Goal: Task Accomplishment & Management: Use online tool/utility

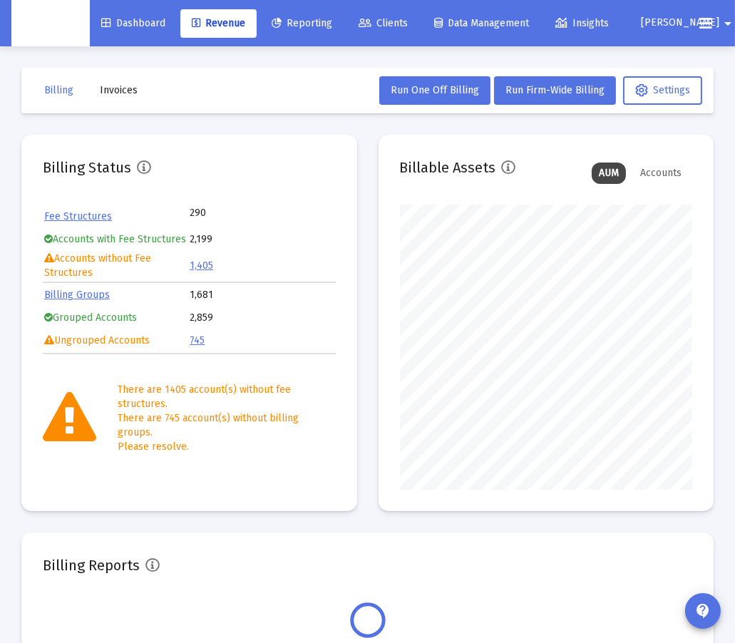
scroll to position [285, 292]
click at [664, 21] on span "[PERSON_NAME]" at bounding box center [680, 23] width 78 height 12
click at [667, 46] on span "Settings" at bounding box center [688, 60] width 42 height 34
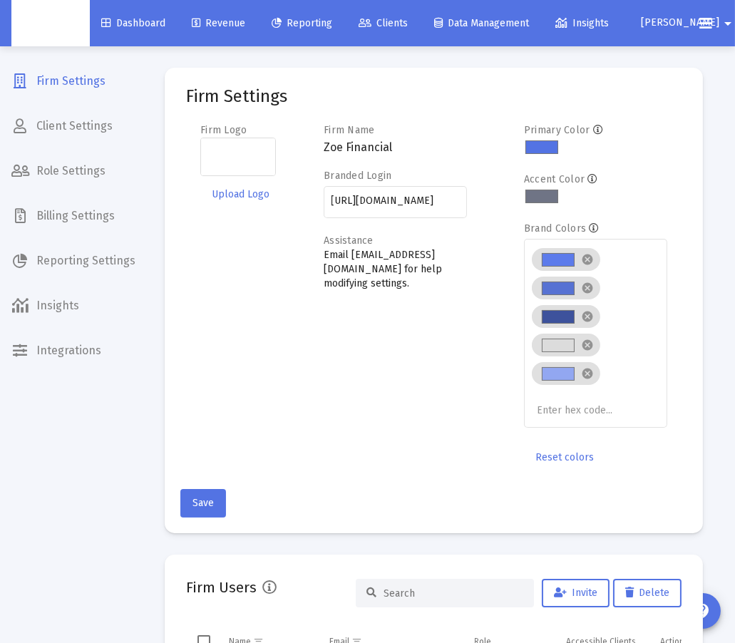
click at [58, 300] on span "Insights" at bounding box center [73, 306] width 147 height 34
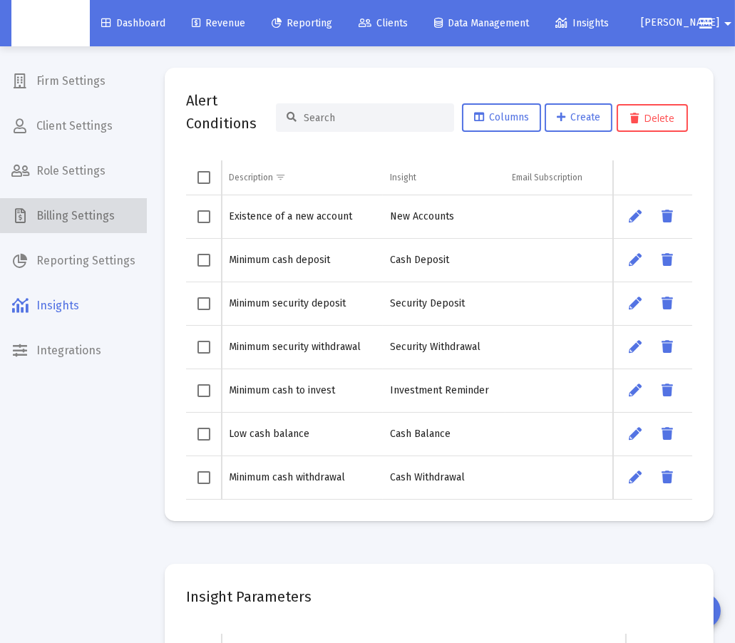
click at [93, 215] on span "Billing Settings" at bounding box center [73, 216] width 147 height 34
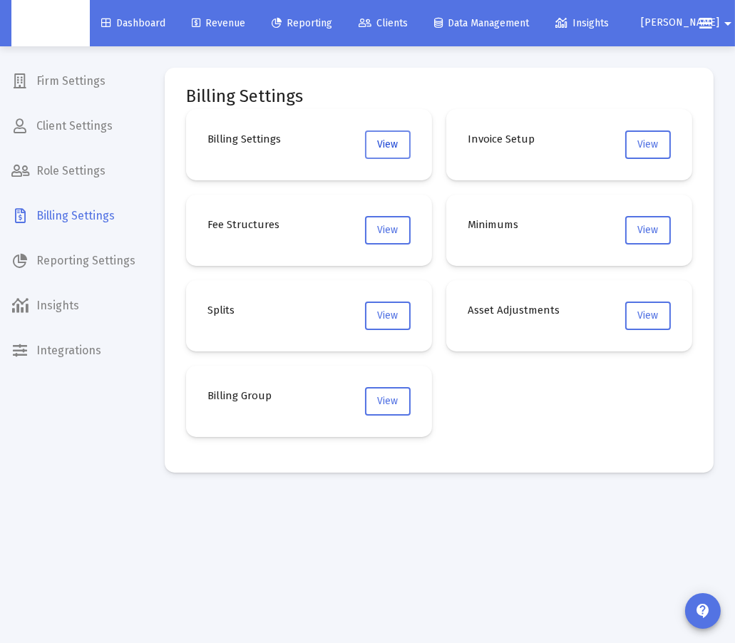
click at [372, 143] on button "View" at bounding box center [388, 144] width 46 height 29
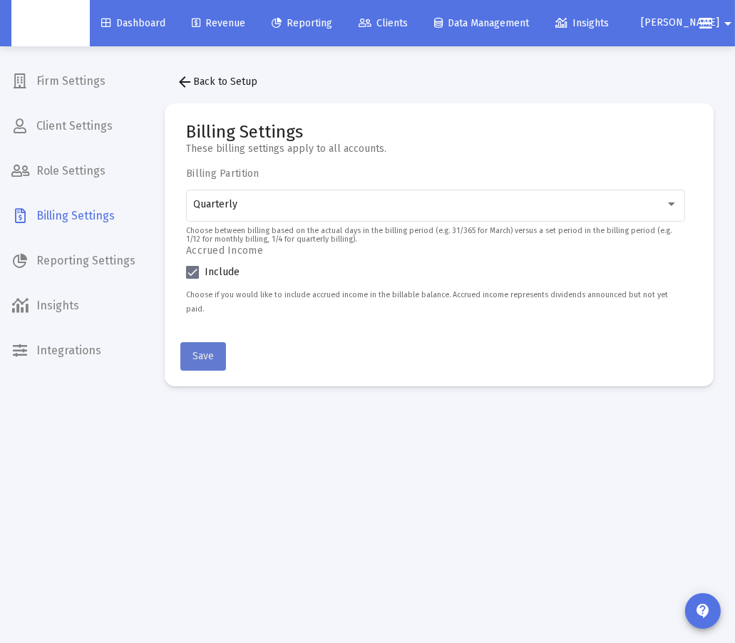
click at [209, 352] on button "Save" at bounding box center [203, 356] width 46 height 29
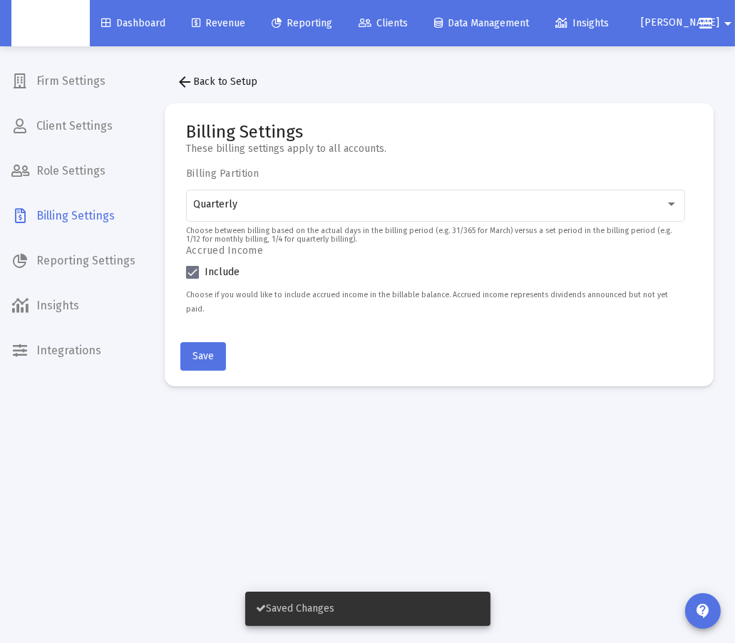
click at [181, 75] on mat-icon "arrow_back" at bounding box center [184, 81] width 17 height 17
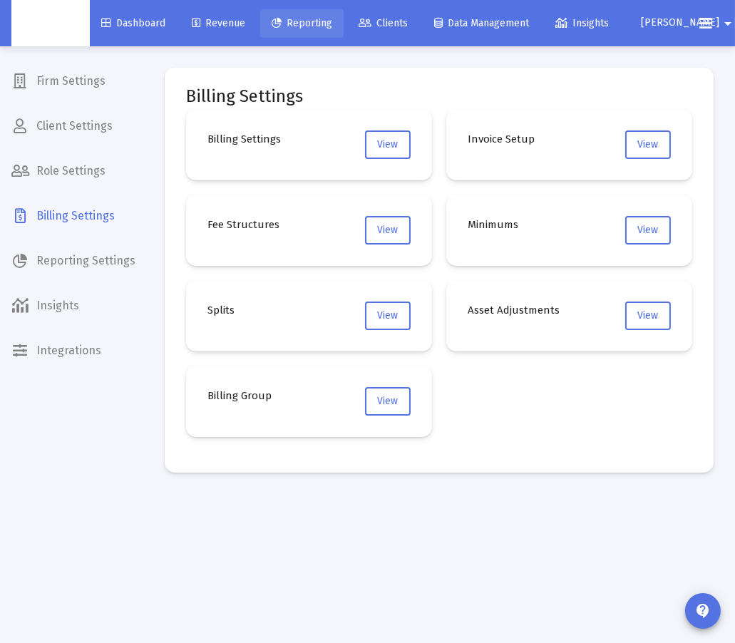
click at [252, 25] on link "Revenue" at bounding box center [218, 23] width 76 height 29
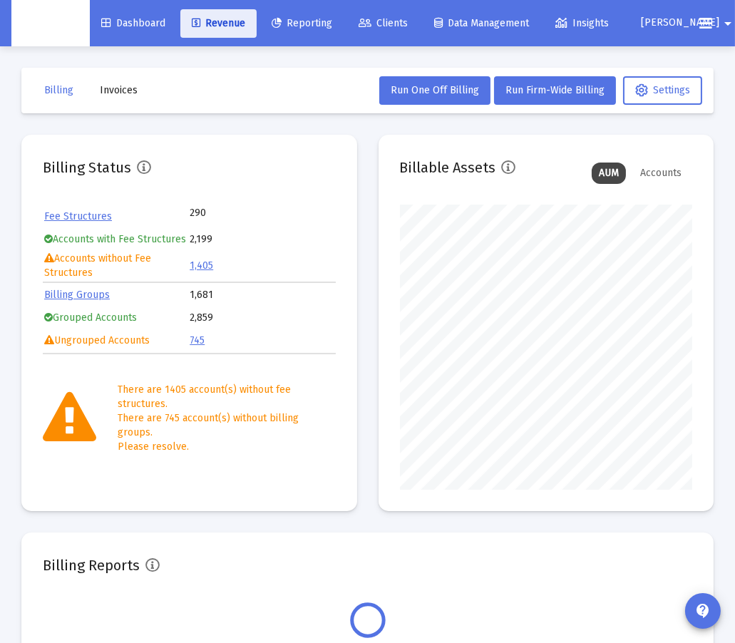
click at [245, 25] on span "Revenue" at bounding box center [218, 23] width 53 height 12
click at [583, 96] on span "Run Firm-Wide Billing" at bounding box center [555, 90] width 99 height 12
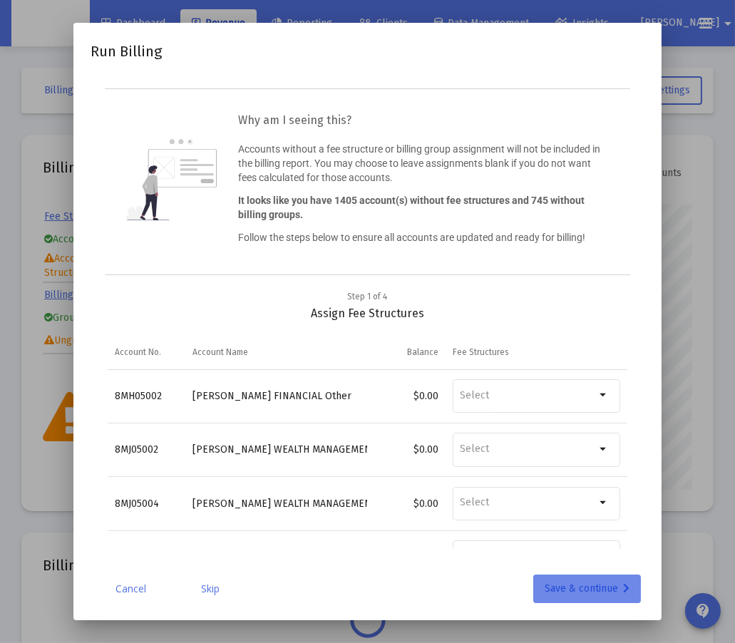
click at [612, 586] on div "Save & continue" at bounding box center [587, 589] width 85 height 29
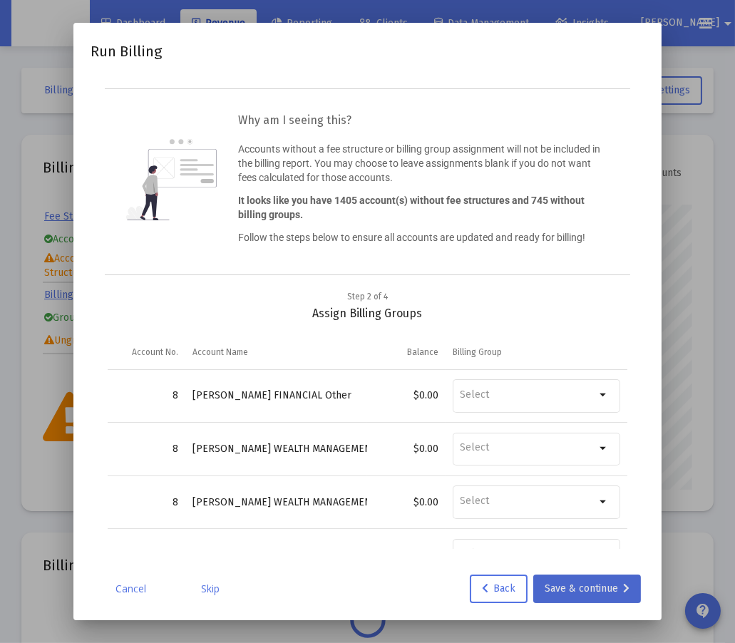
click at [612, 586] on div "Save & continue" at bounding box center [587, 589] width 85 height 29
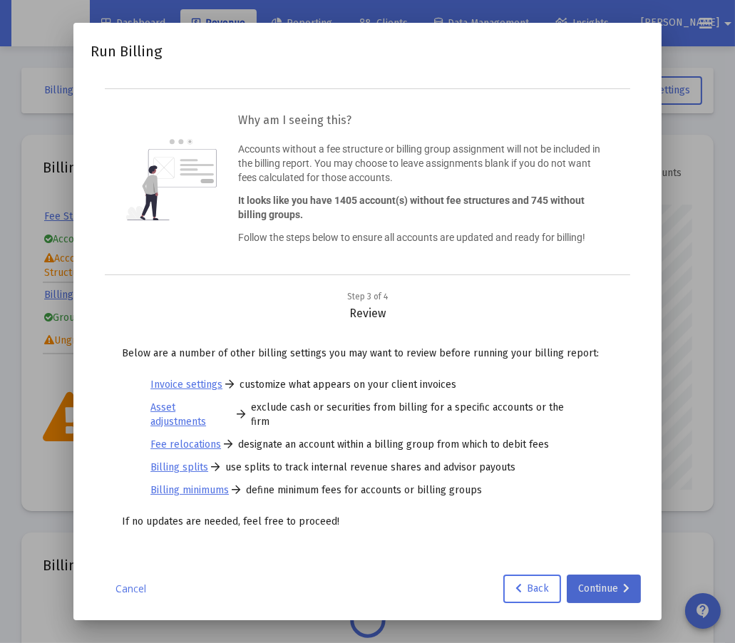
click at [612, 586] on div "Continue" at bounding box center [603, 589] width 51 height 29
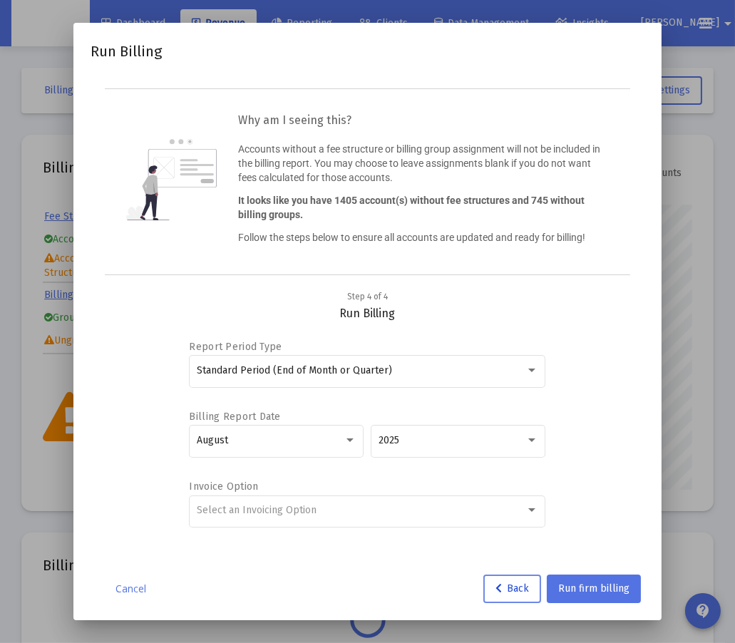
click at [528, 588] on span "Back" at bounding box center [513, 589] width 34 height 12
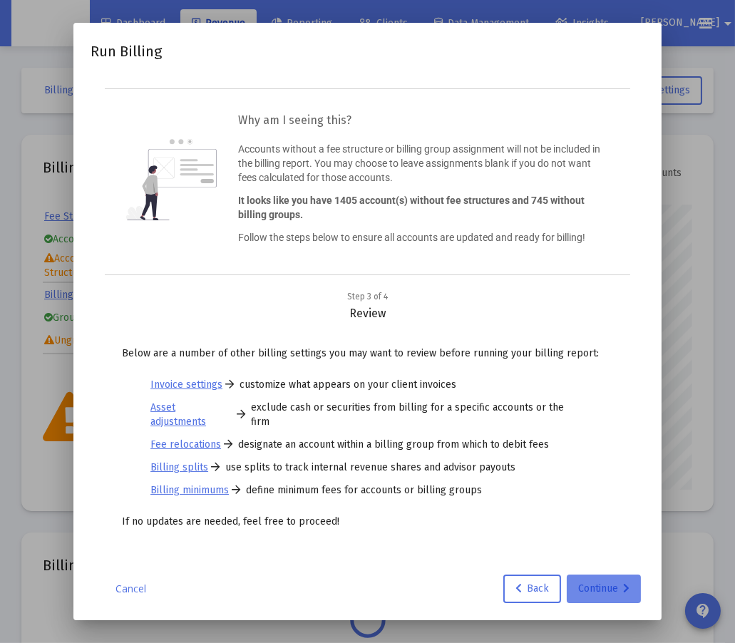
click at [580, 580] on div "Continue" at bounding box center [603, 589] width 51 height 29
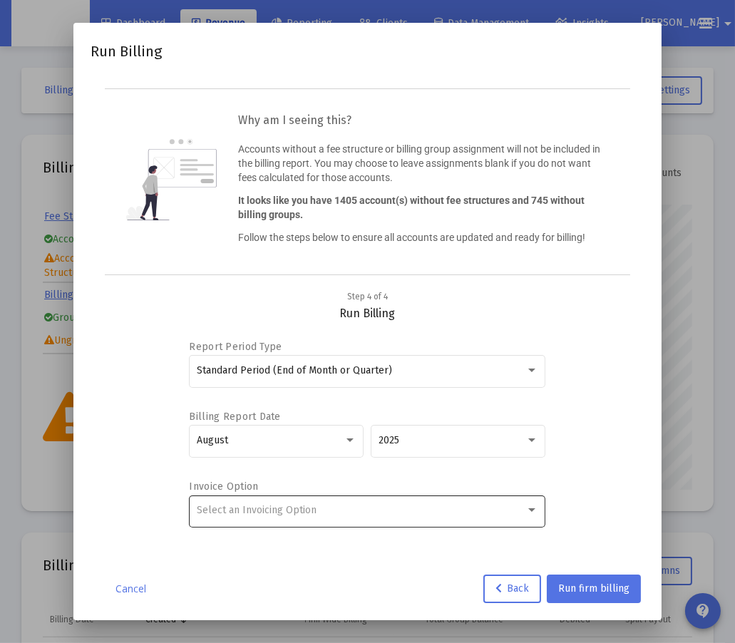
click at [473, 516] on div "Select an Invoicing Option" at bounding box center [368, 510] width 342 height 35
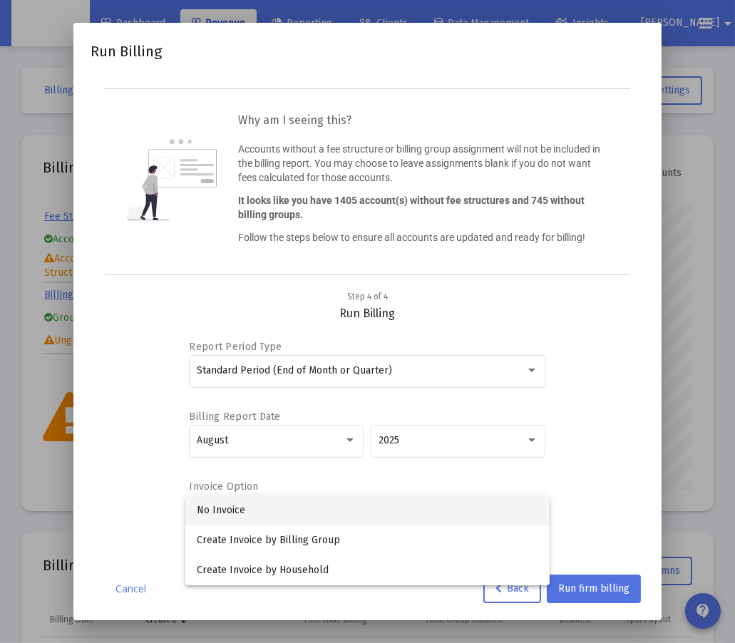
click at [615, 520] on div at bounding box center [367, 321] width 735 height 643
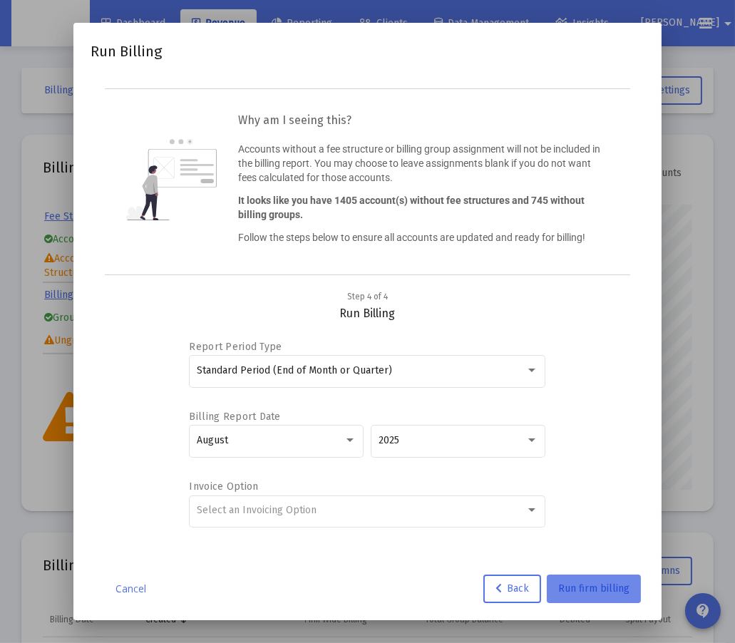
click at [614, 586] on span "Run firm billing" at bounding box center [593, 589] width 71 height 12
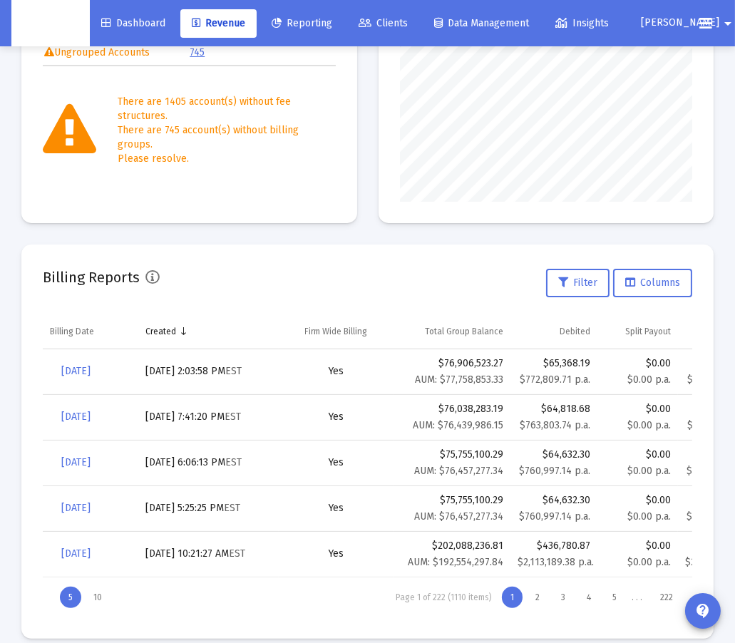
scroll to position [304, 0]
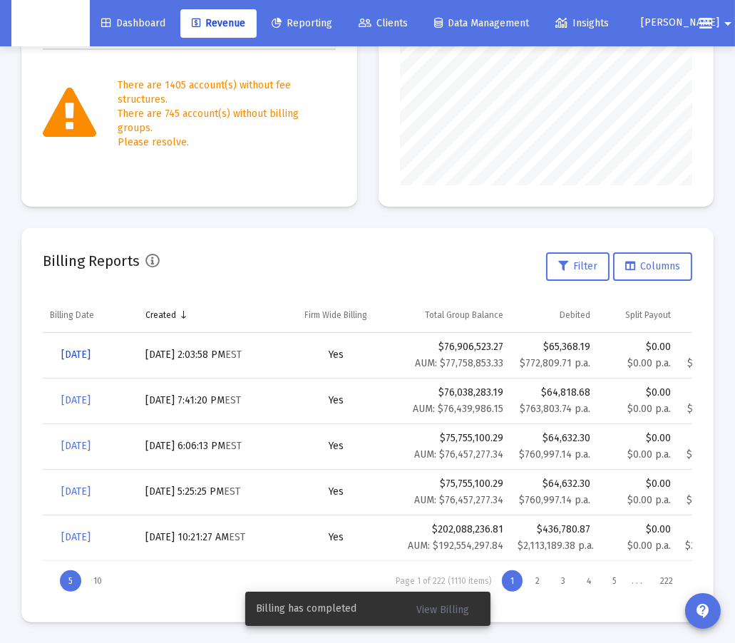
click at [91, 357] on span "[DATE]" at bounding box center [75, 355] width 29 height 12
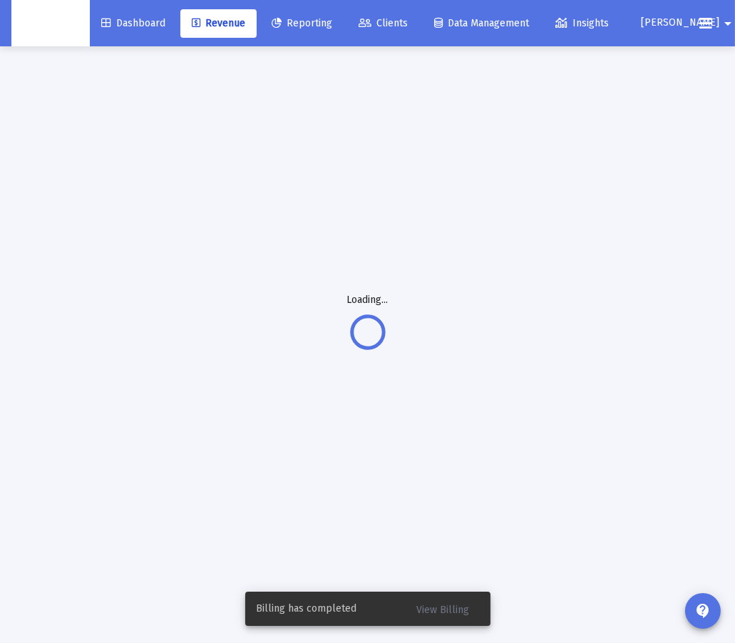
scroll to position [46, 0]
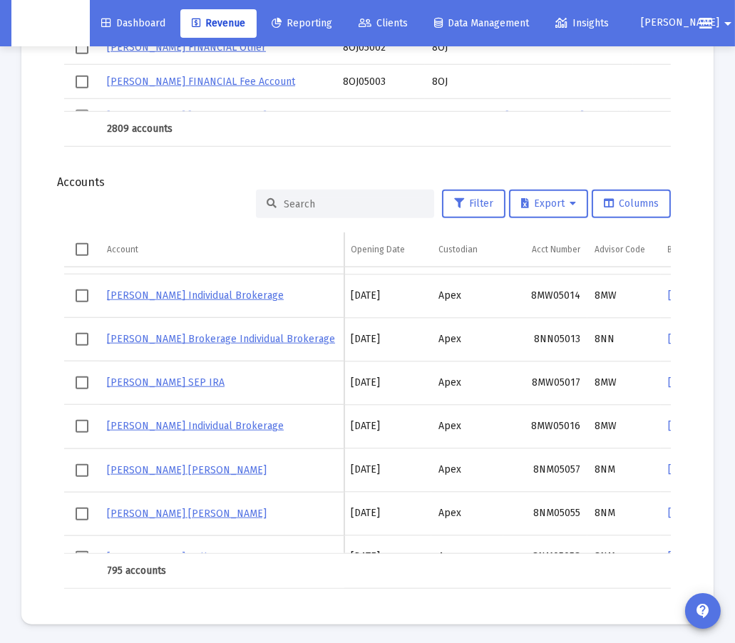
scroll to position [4436, 0]
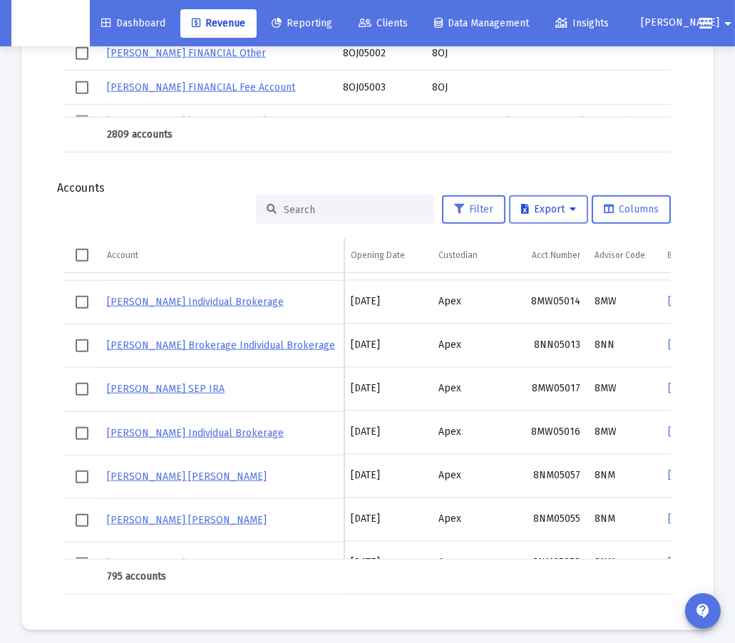
click at [575, 203] on span "Export" at bounding box center [548, 209] width 55 height 12
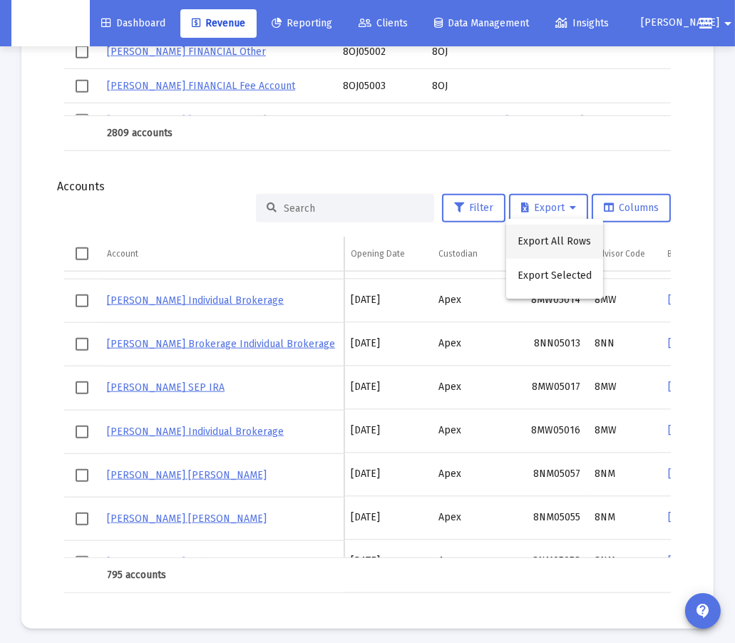
click at [565, 243] on button "Export All Rows" at bounding box center [554, 242] width 97 height 34
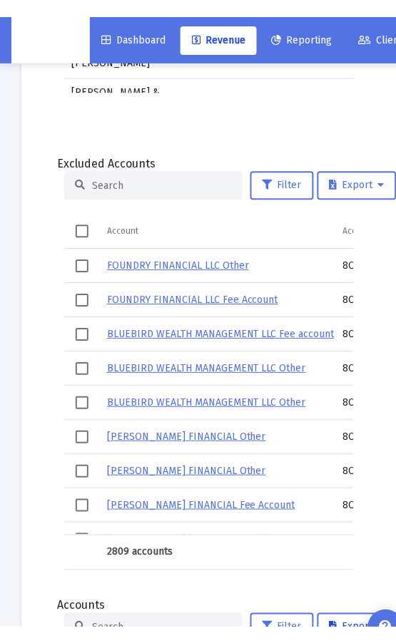
scroll to position [1721, 0]
